Goal: Navigation & Orientation: Find specific page/section

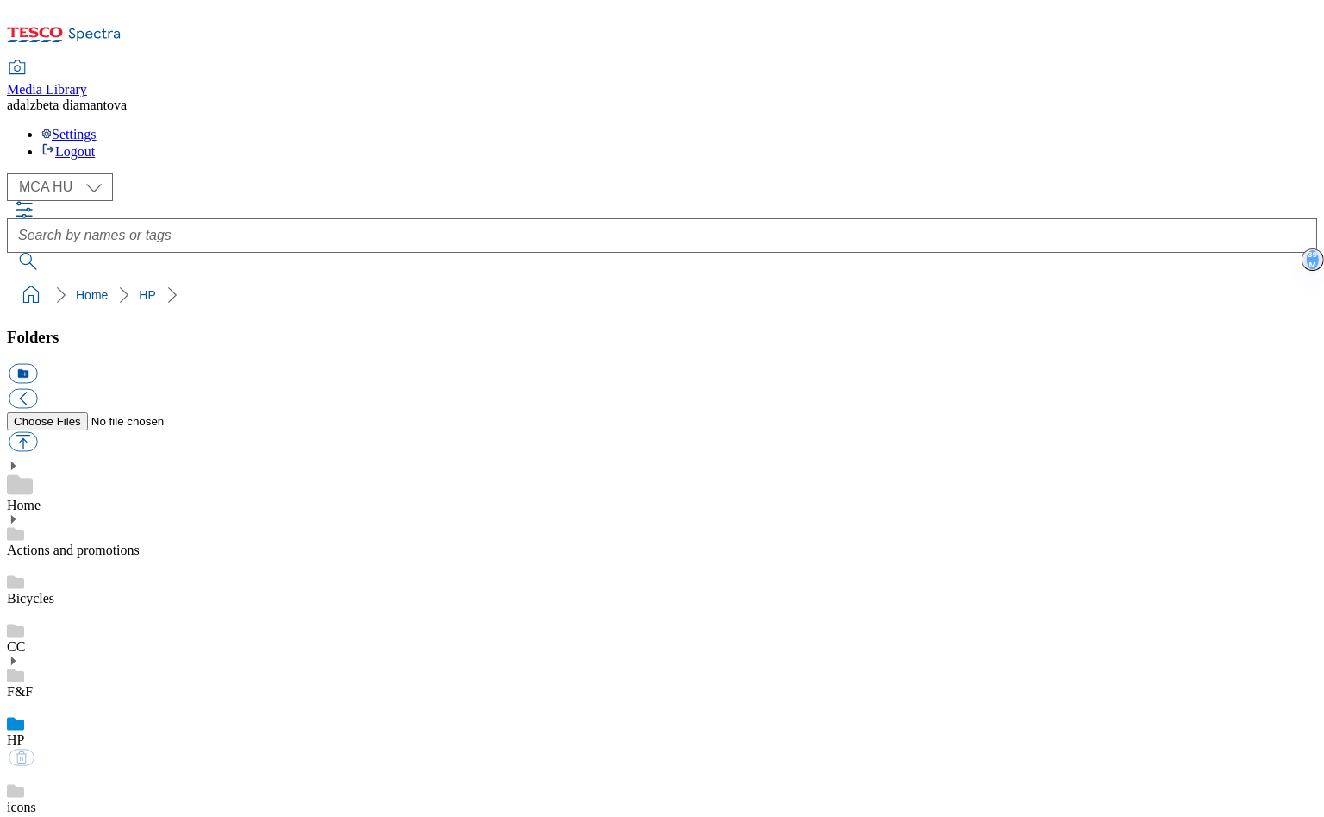
select select "flare-mca-hu"
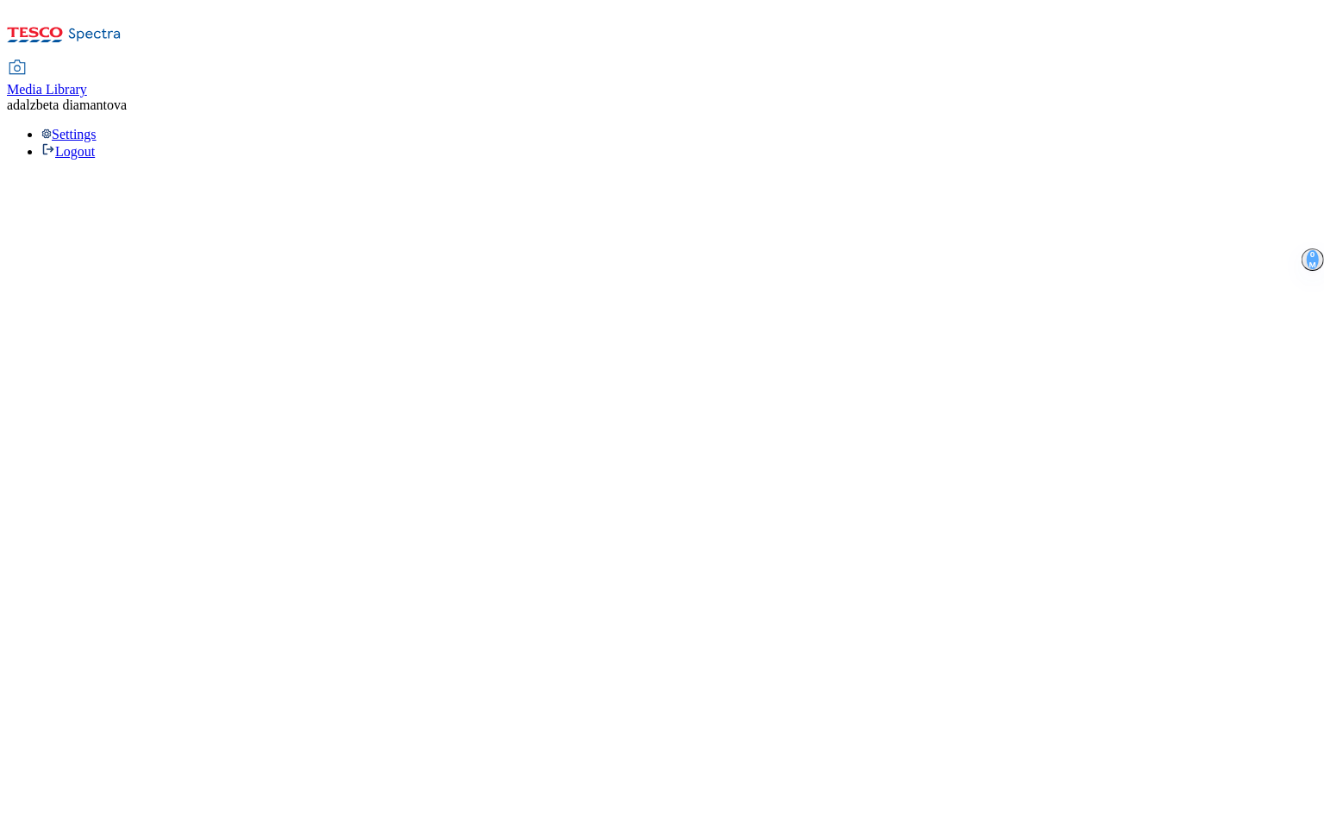
select select "flare-mca-hu"
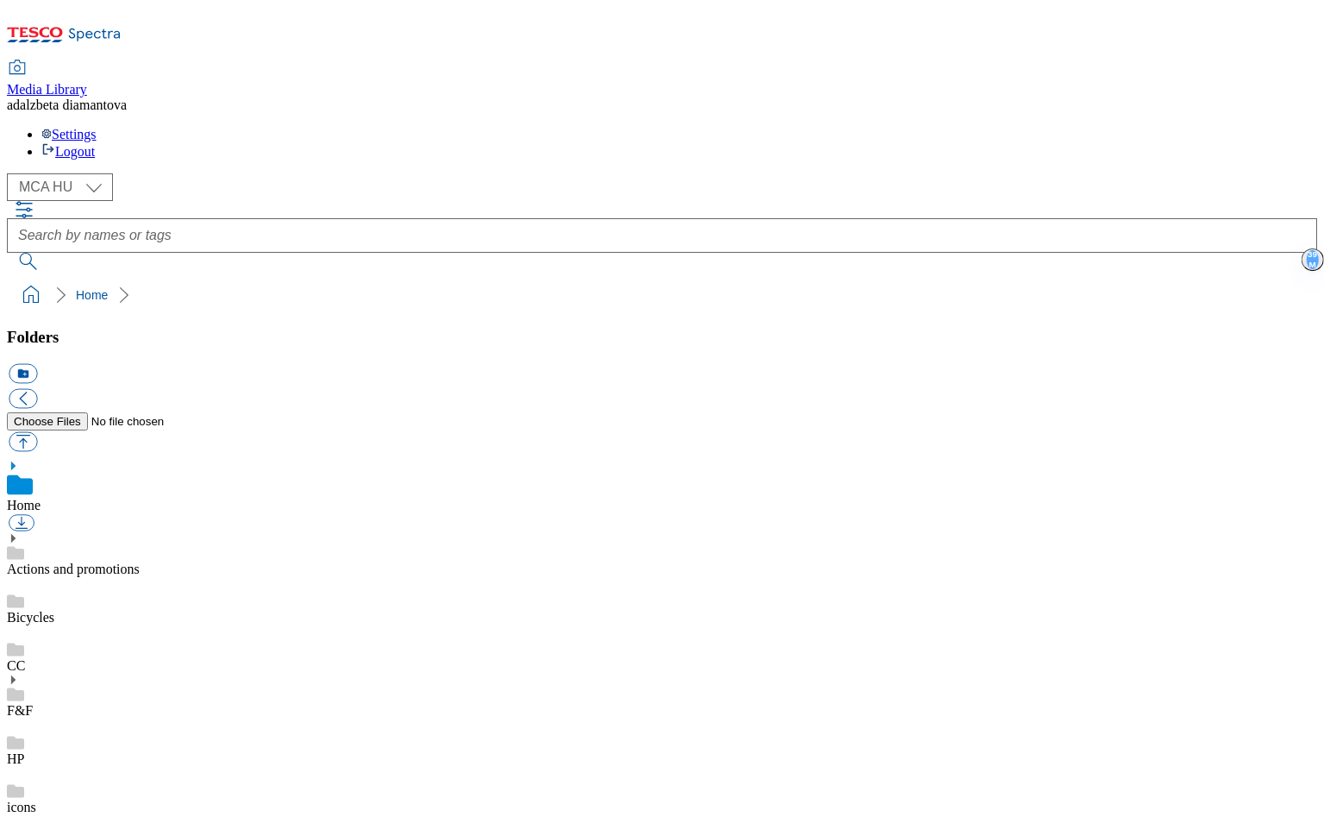
click at [140, 561] on link "Actions and promotions" at bounding box center [73, 568] width 133 height 15
